Goal: Transaction & Acquisition: Purchase product/service

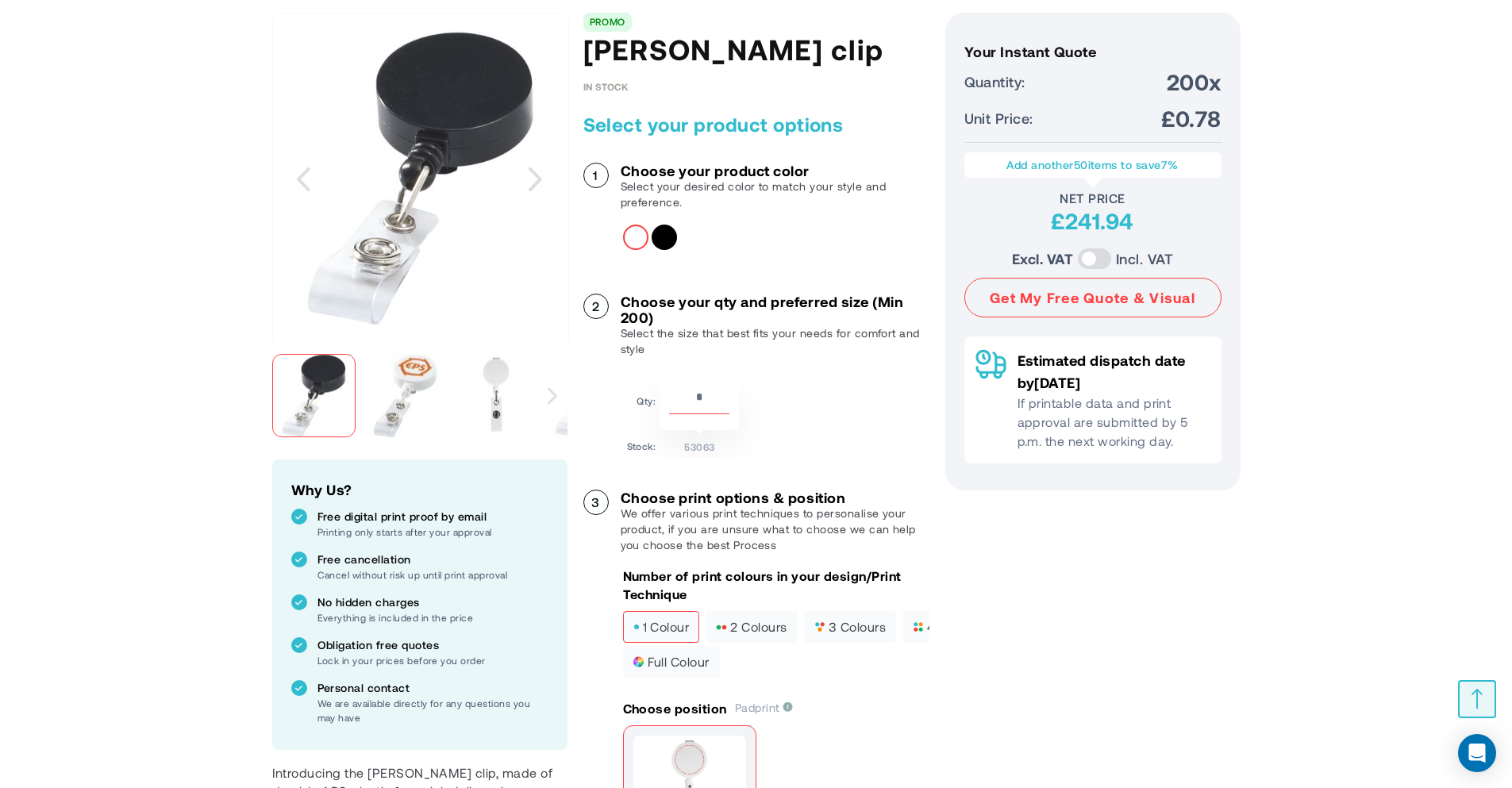
scroll to position [238, 0]
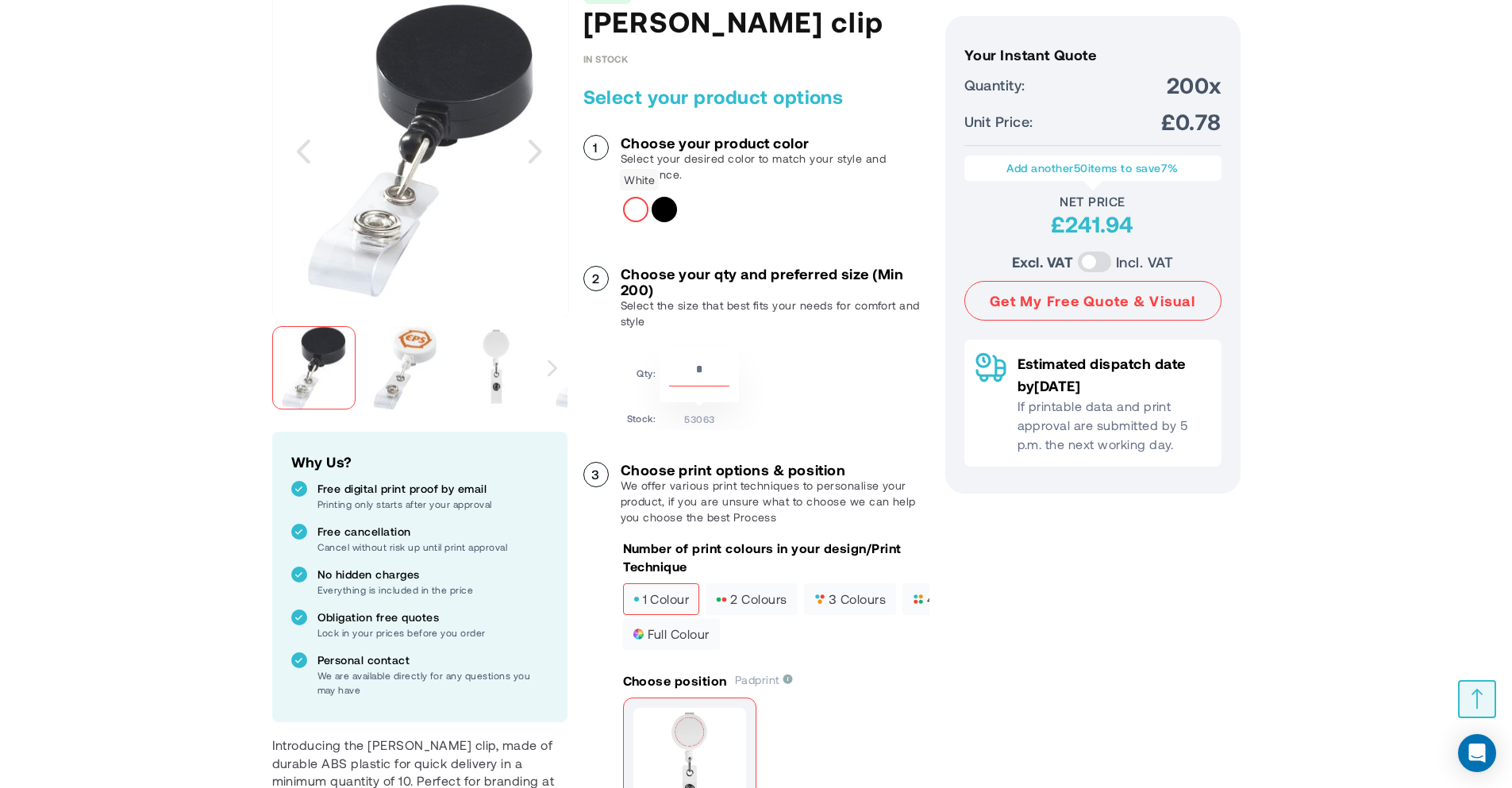
click at [637, 210] on div "White" at bounding box center [635, 209] width 26 height 26
click at [666, 211] on div "Solid black" at bounding box center [664, 209] width 26 height 26
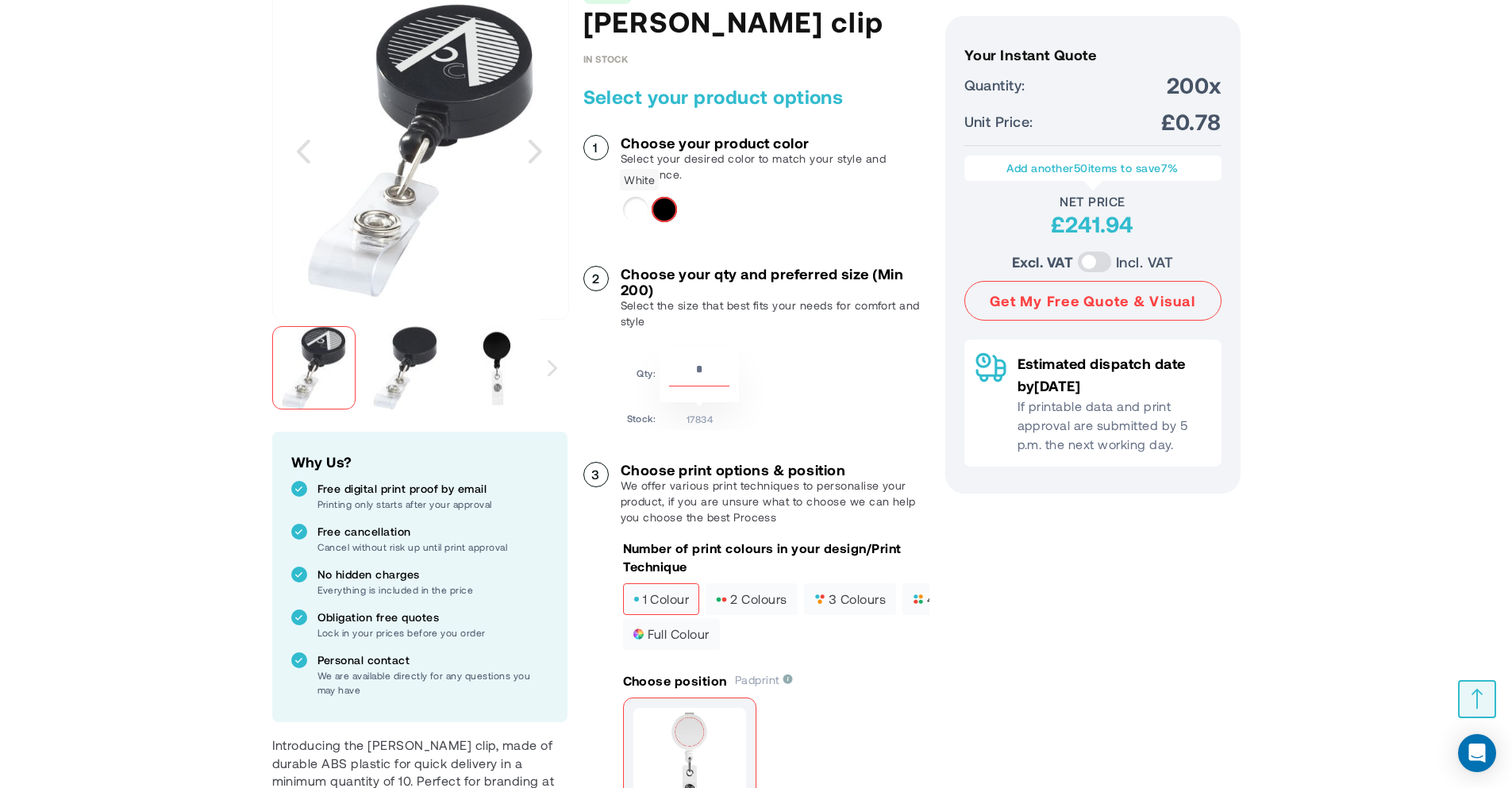
click at [636, 212] on div "White" at bounding box center [635, 209] width 26 height 26
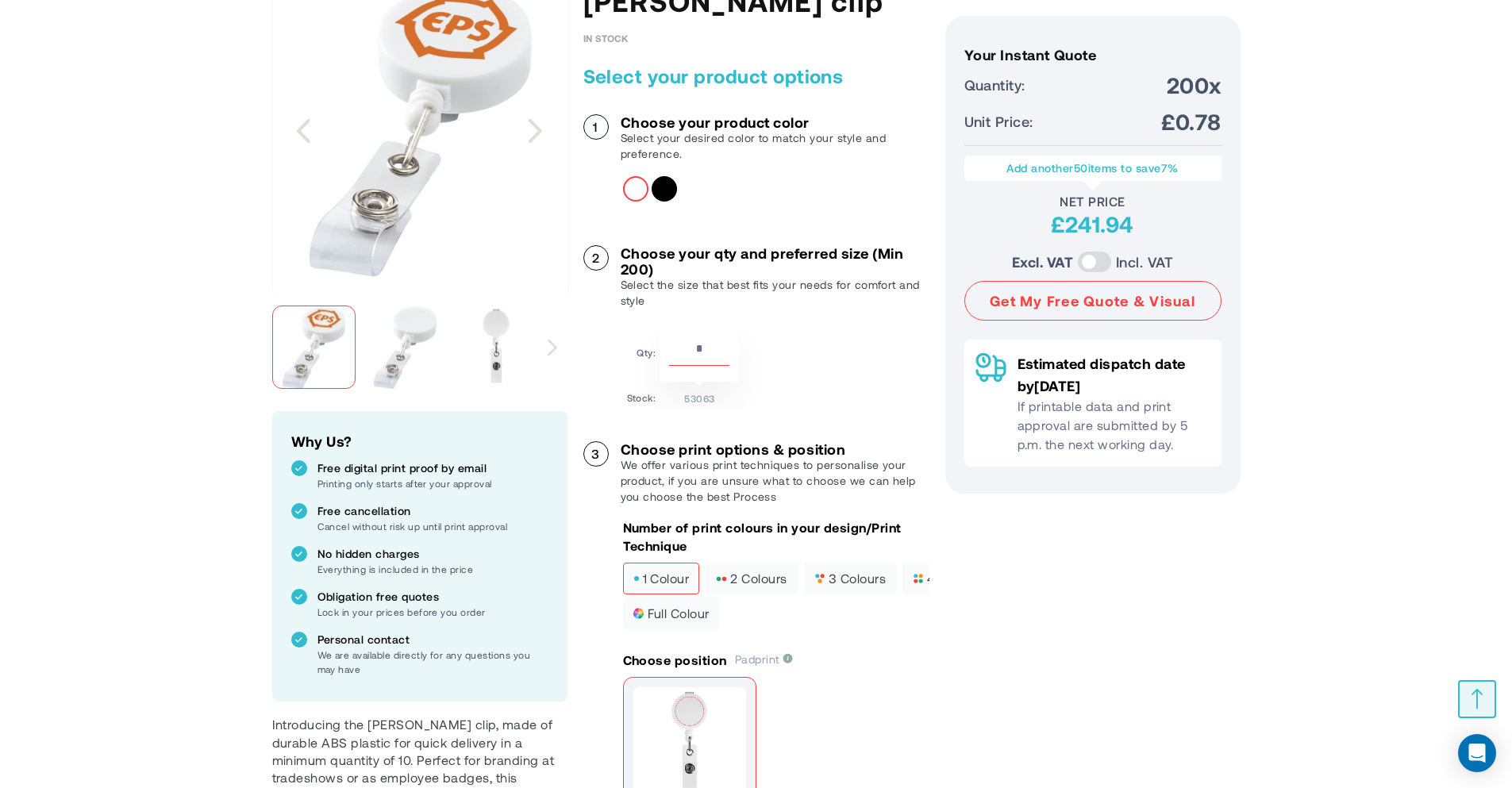
scroll to position [317, 0]
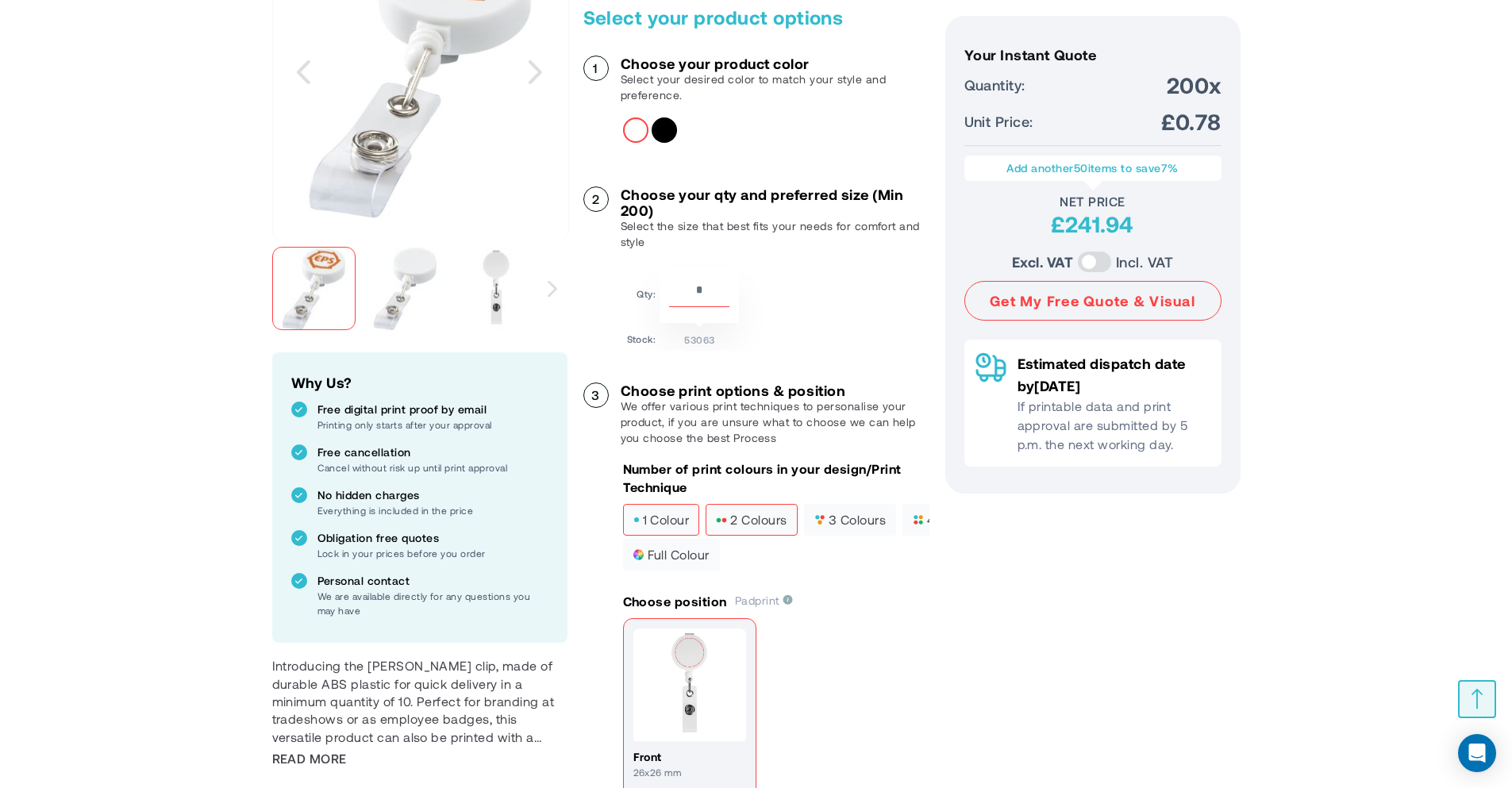
click at [751, 523] on span "2 colours" at bounding box center [751, 519] width 71 height 11
click at [674, 525] on span "1 colour" at bounding box center [662, 519] width 57 height 11
click at [756, 520] on span "2 colours" at bounding box center [751, 519] width 71 height 11
click at [682, 523] on span "1 colour" at bounding box center [662, 519] width 57 height 11
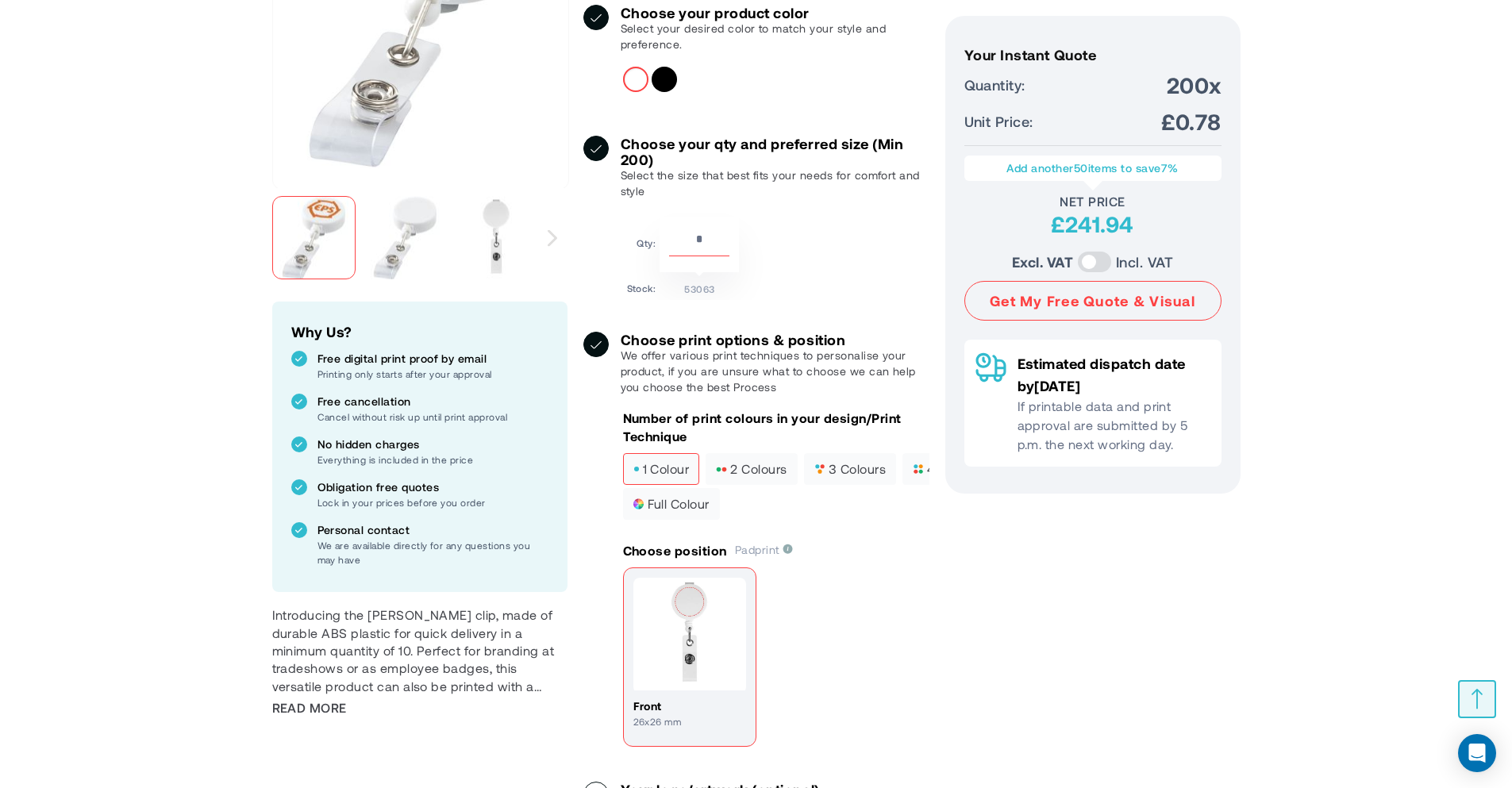
scroll to position [397, 0]
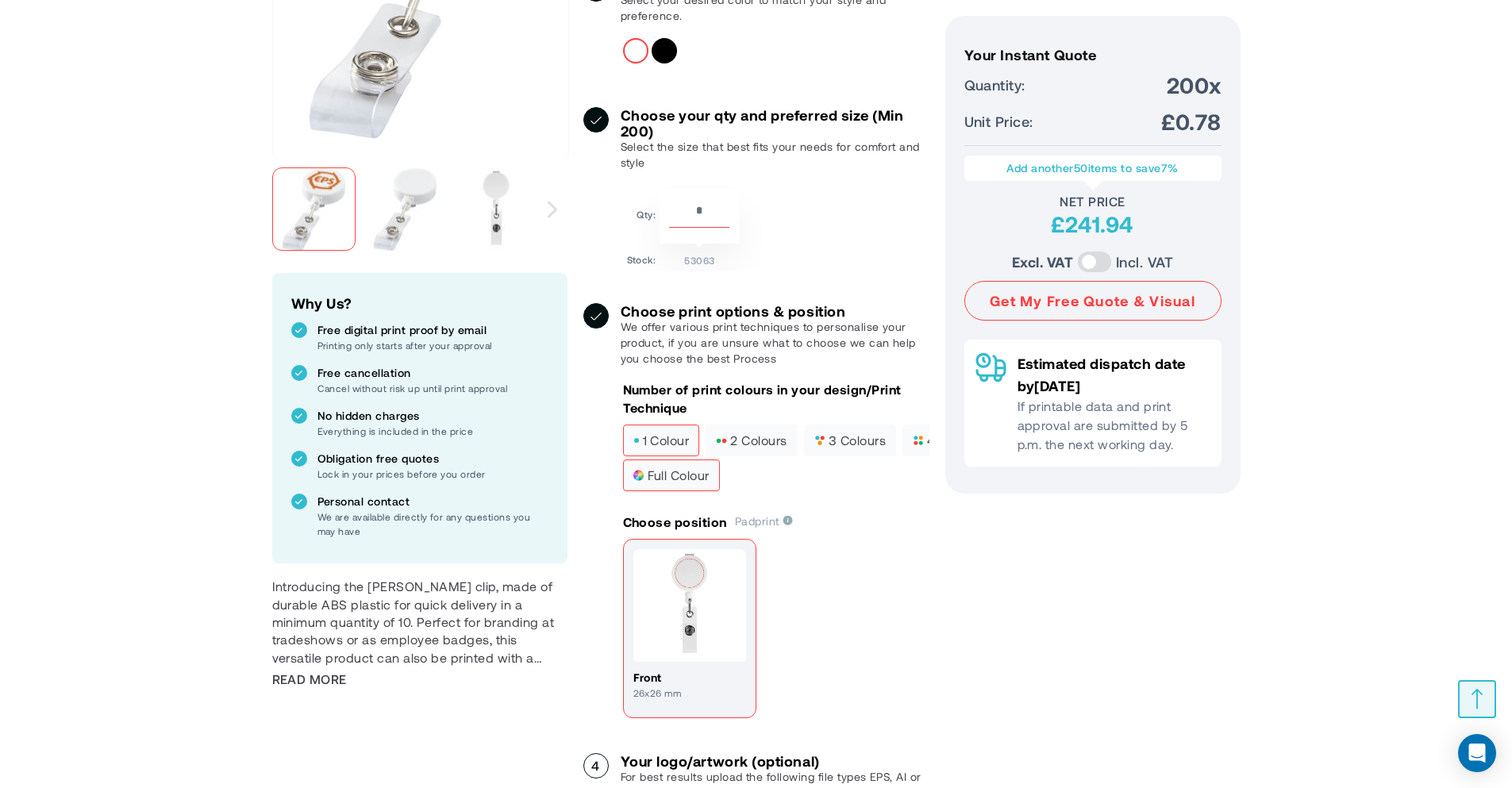
click at [675, 473] on span "full colour" at bounding box center [672, 475] width 76 height 11
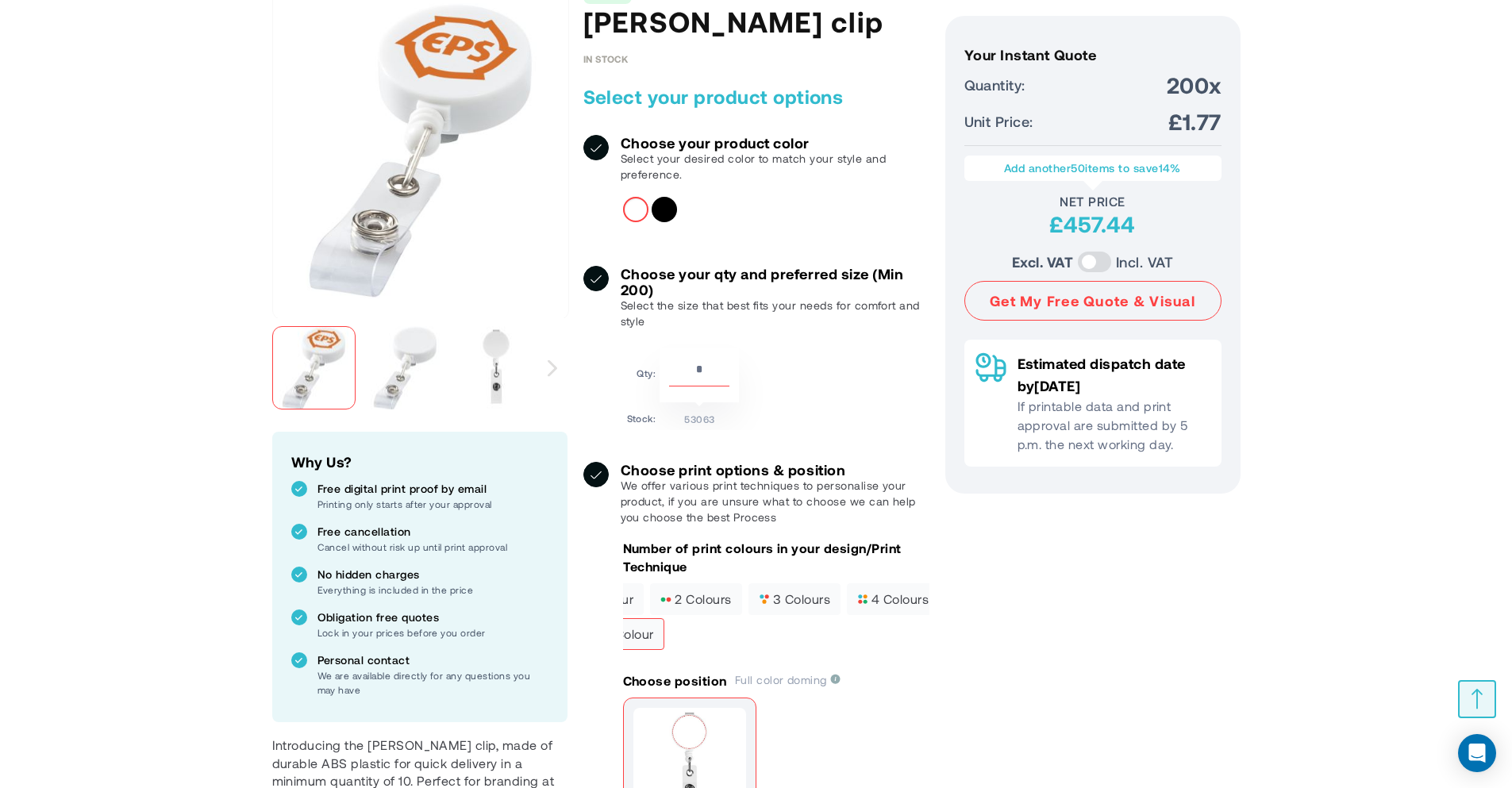
scroll to position [0, 69]
click at [877, 601] on span "4 colours" at bounding box center [882, 599] width 72 height 11
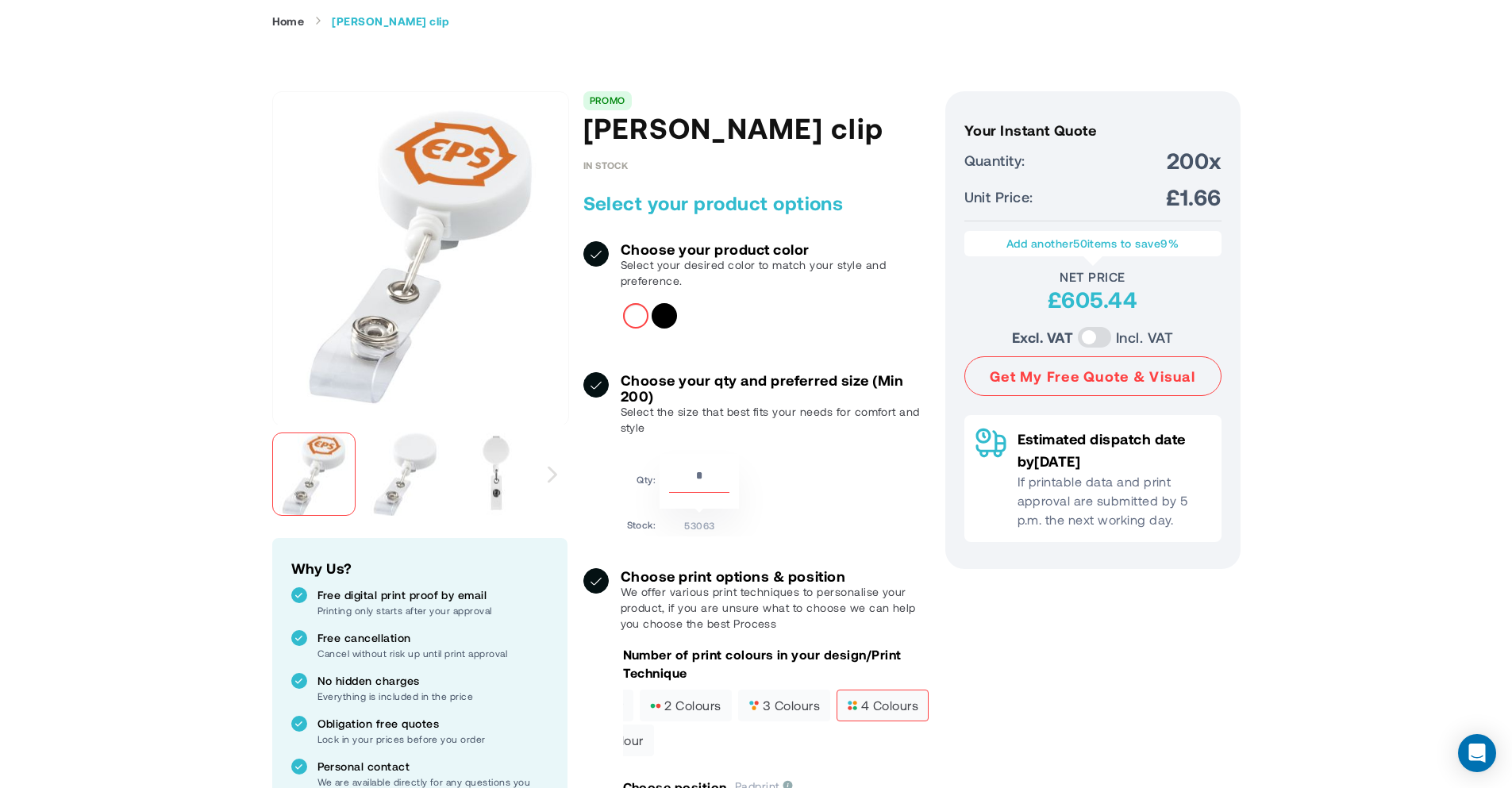
scroll to position [158, 0]
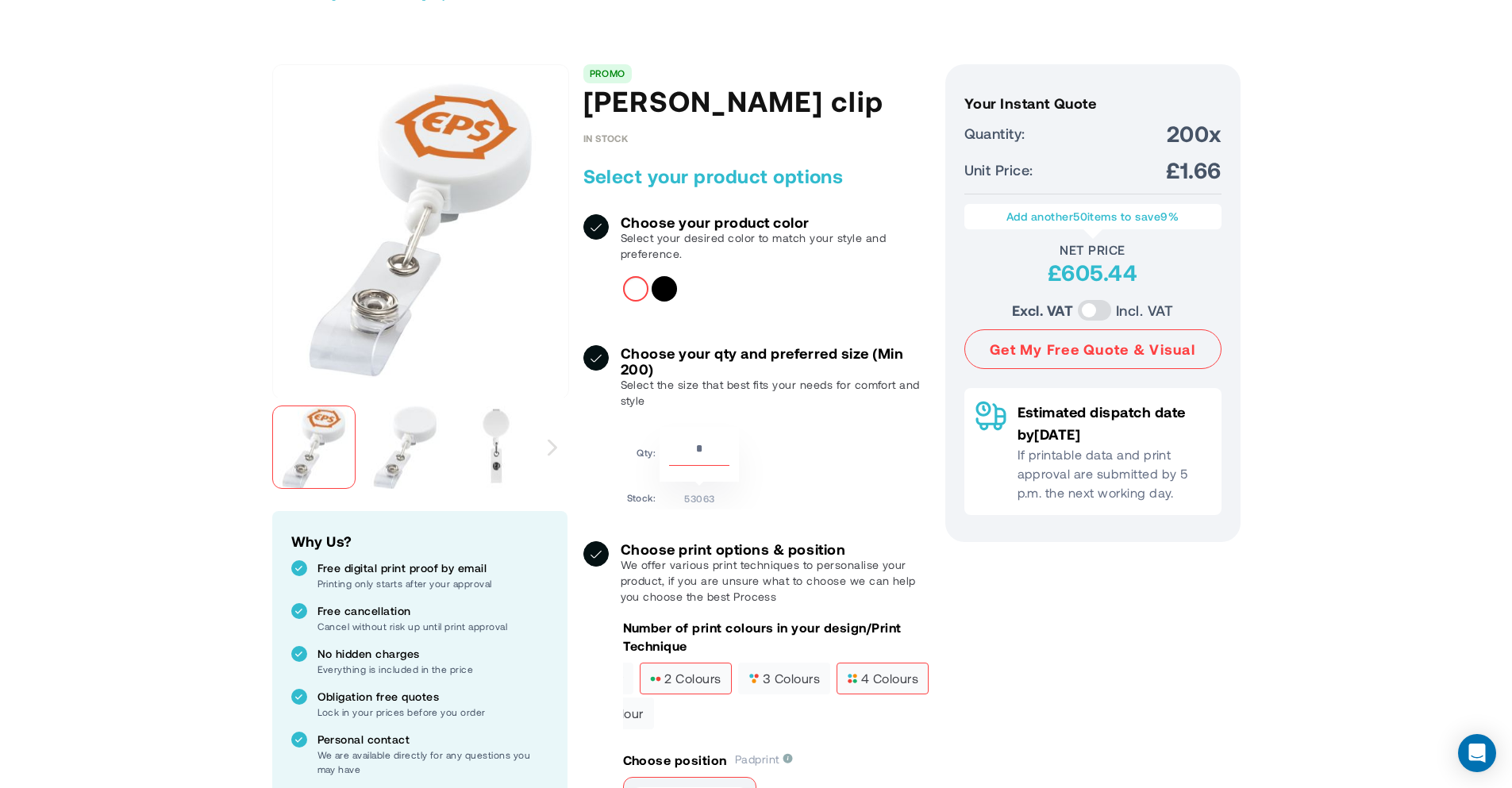
click at [698, 684] on span "2 colours" at bounding box center [686, 678] width 71 height 11
